Goal: Check status: Check status

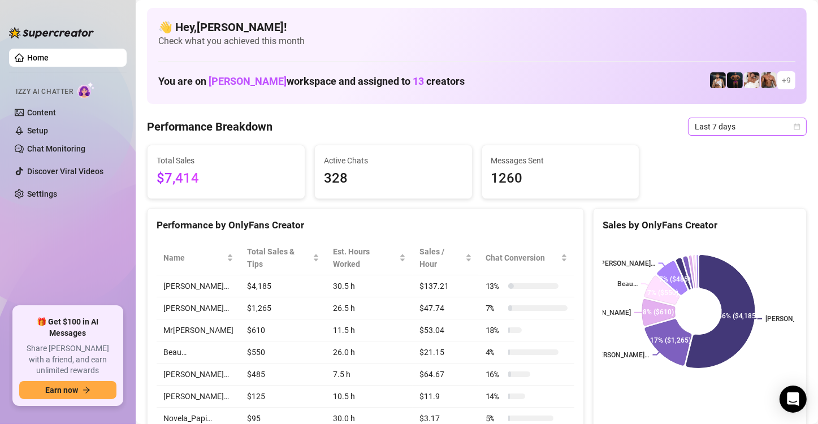
click at [711, 131] on span "Last 7 days" at bounding box center [747, 126] width 105 height 17
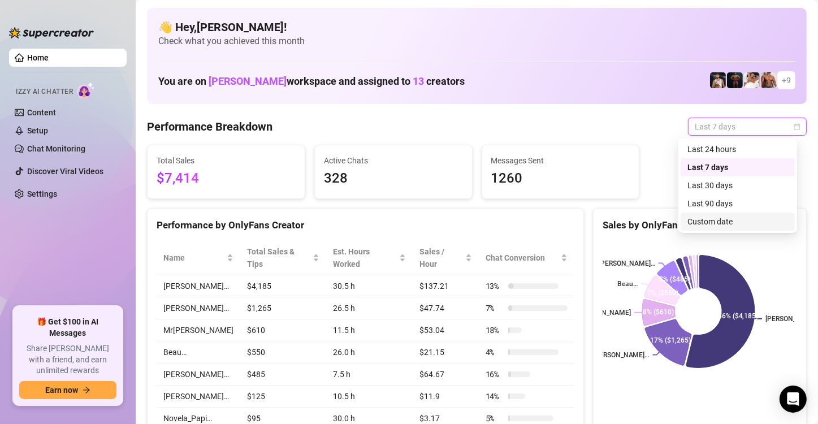
click at [700, 219] on div "Custom date" at bounding box center [738, 221] width 101 height 12
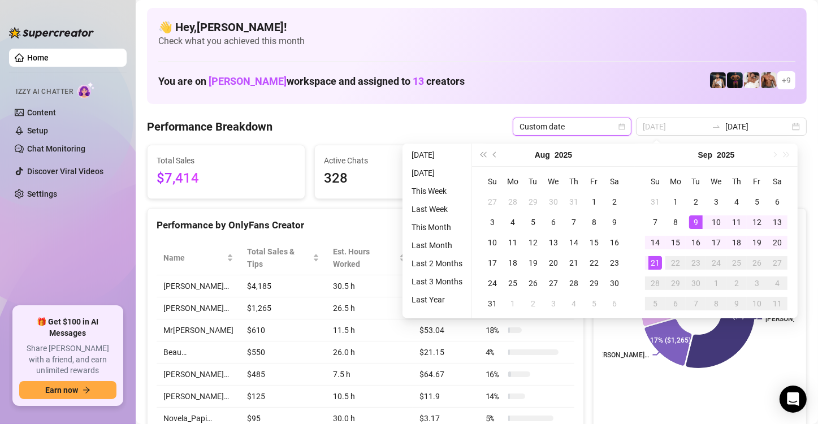
type input "[DATE]"
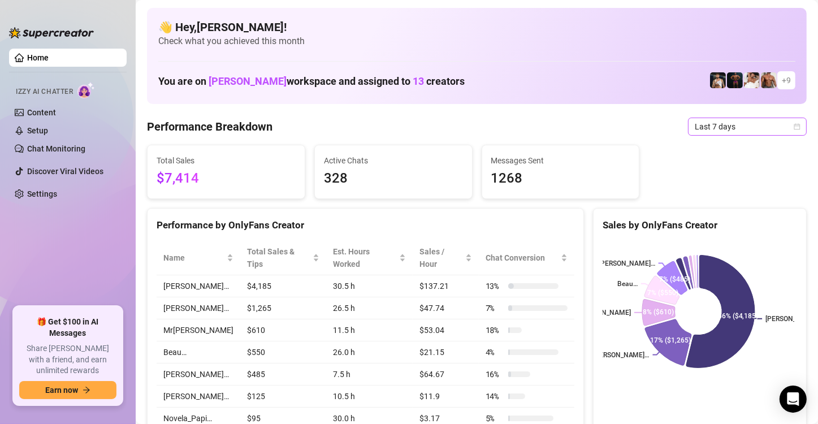
click at [701, 124] on span "Last 7 days" at bounding box center [747, 126] width 105 height 17
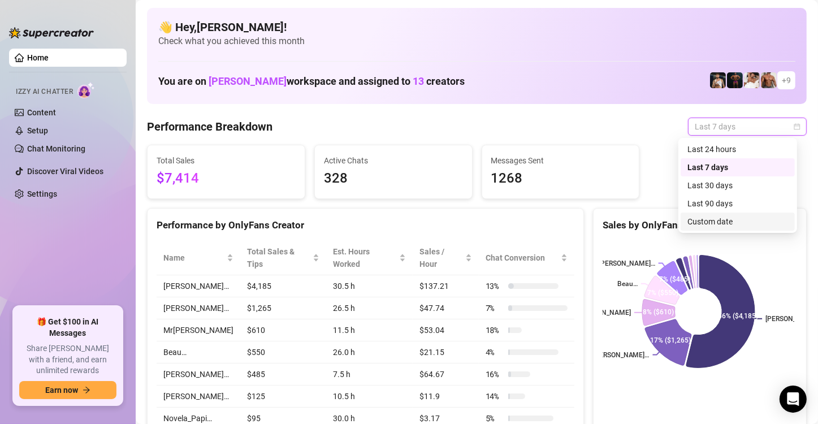
click at [710, 218] on div "Custom date" at bounding box center [738, 221] width 101 height 12
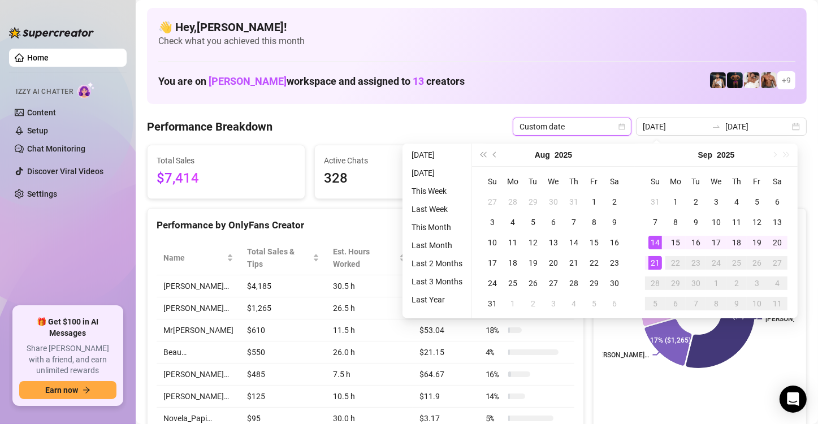
type input "[DATE]"
click at [653, 263] on div "21" at bounding box center [656, 263] width 14 height 14
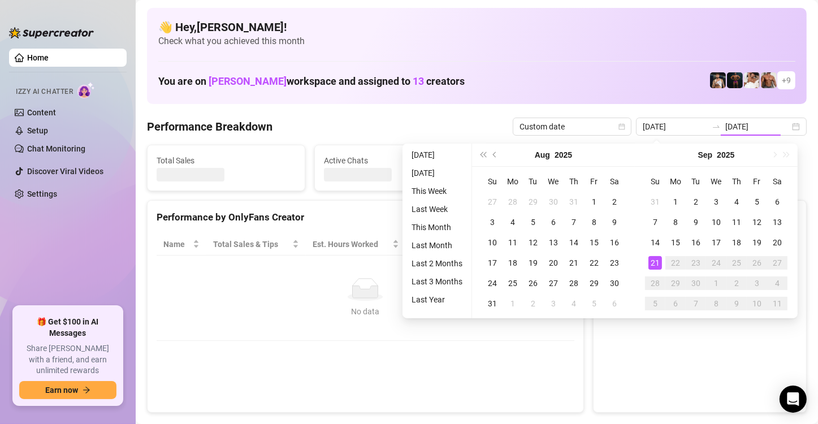
type input "[DATE]"
